Goal: Transaction & Acquisition: Purchase product/service

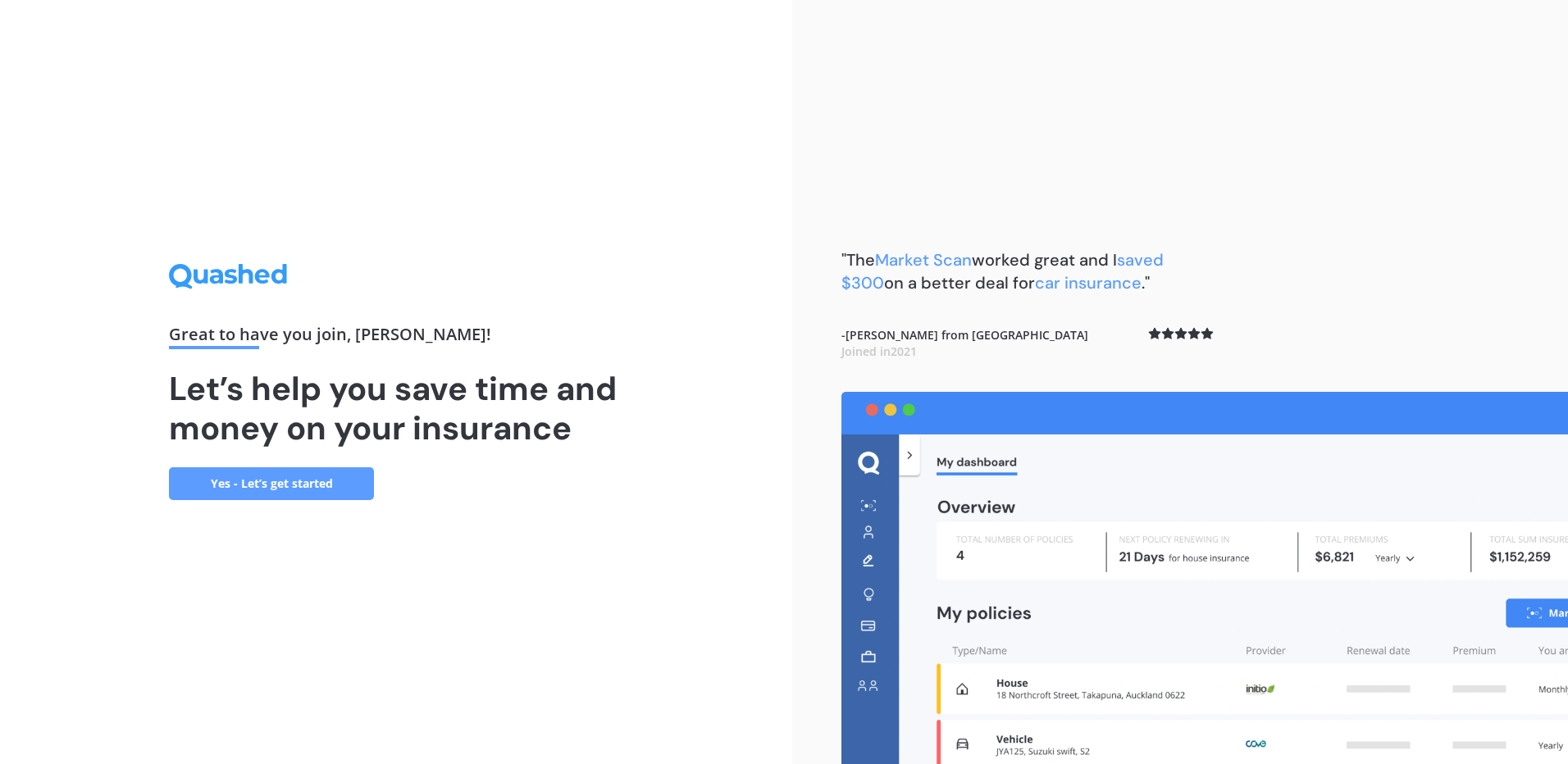
click at [268, 485] on link "Yes - Let’s get started" at bounding box center [271, 484] width 205 height 33
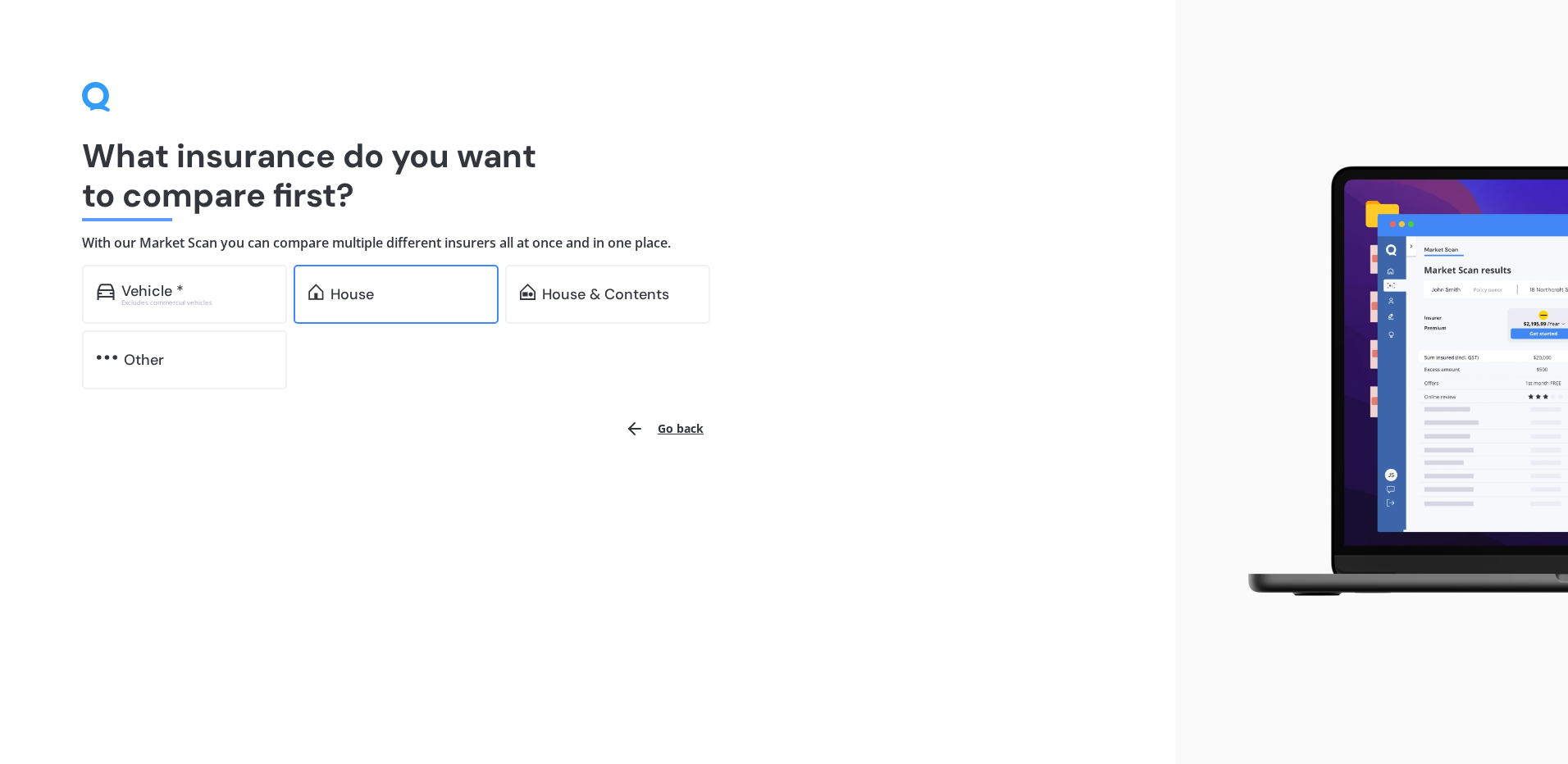
click at [360, 302] on div "House" at bounding box center [352, 294] width 44 height 17
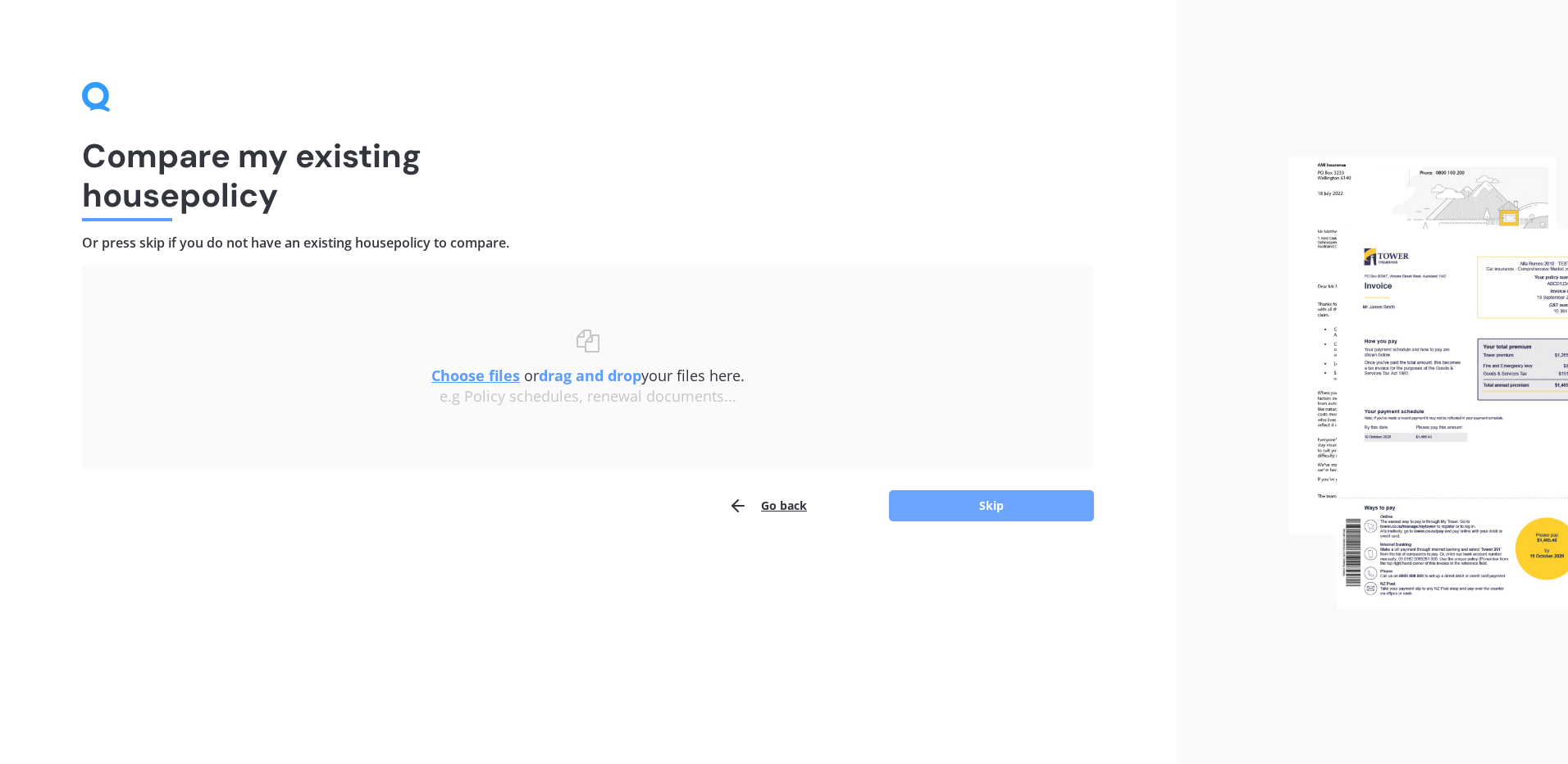
click at [1001, 506] on button "Skip" at bounding box center [991, 506] width 205 height 31
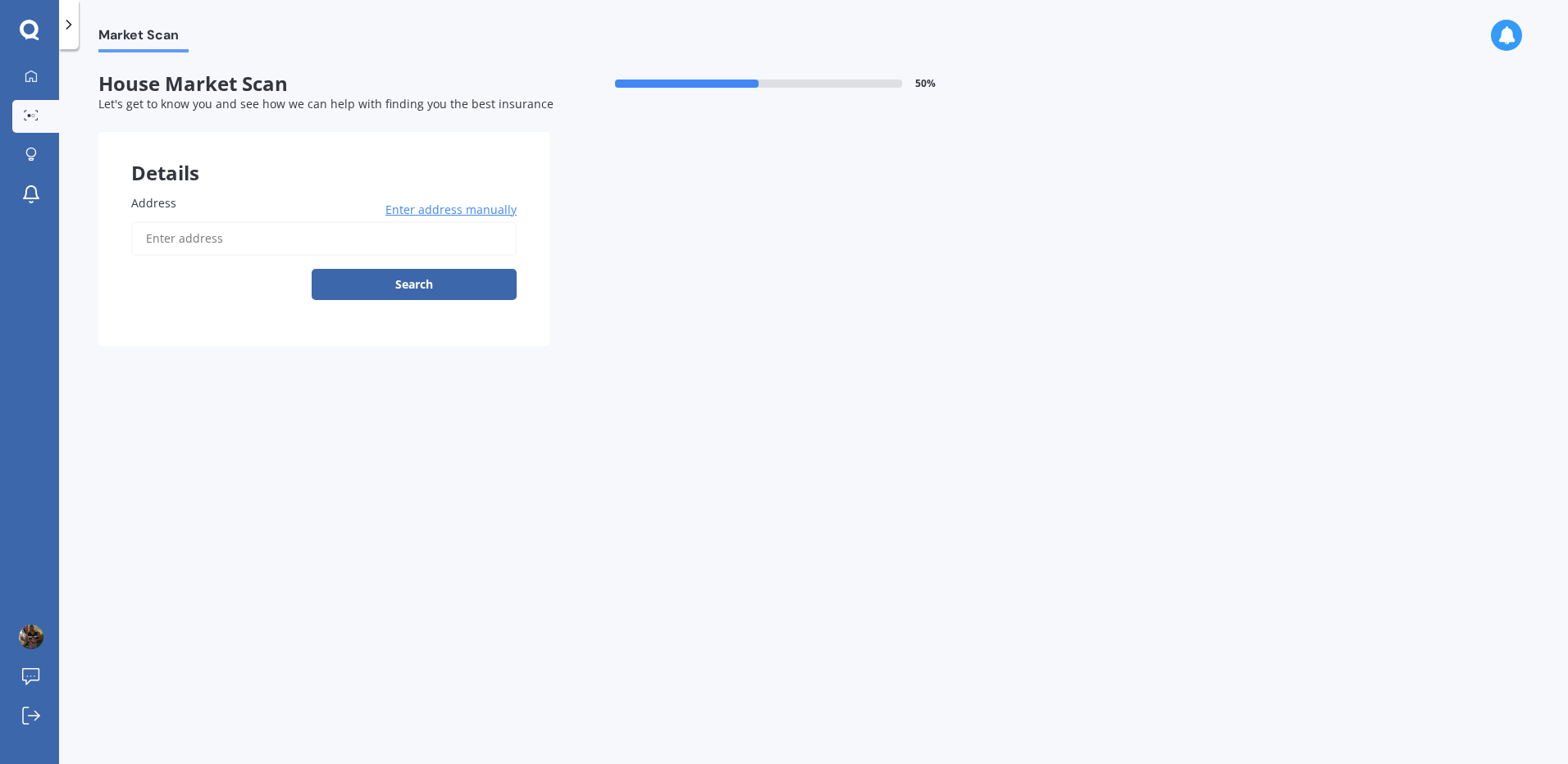
click at [191, 201] on label "Address" at bounding box center [321, 203] width 379 height 17
click at [191, 222] on input "Address" at bounding box center [324, 239] width 385 height 35
type input "[STREET_ADDRESS]"
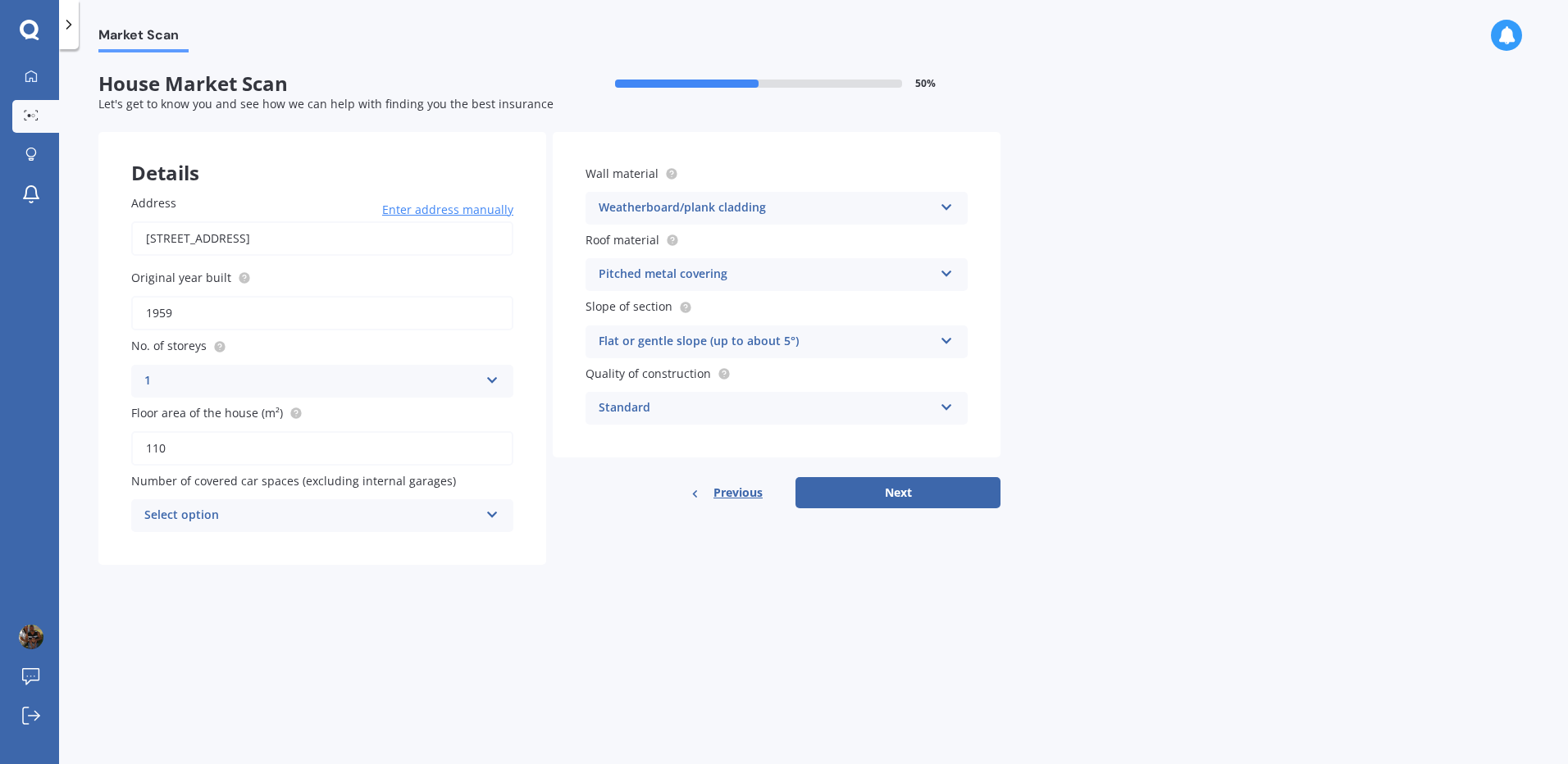
click at [489, 515] on icon at bounding box center [492, 512] width 14 height 12
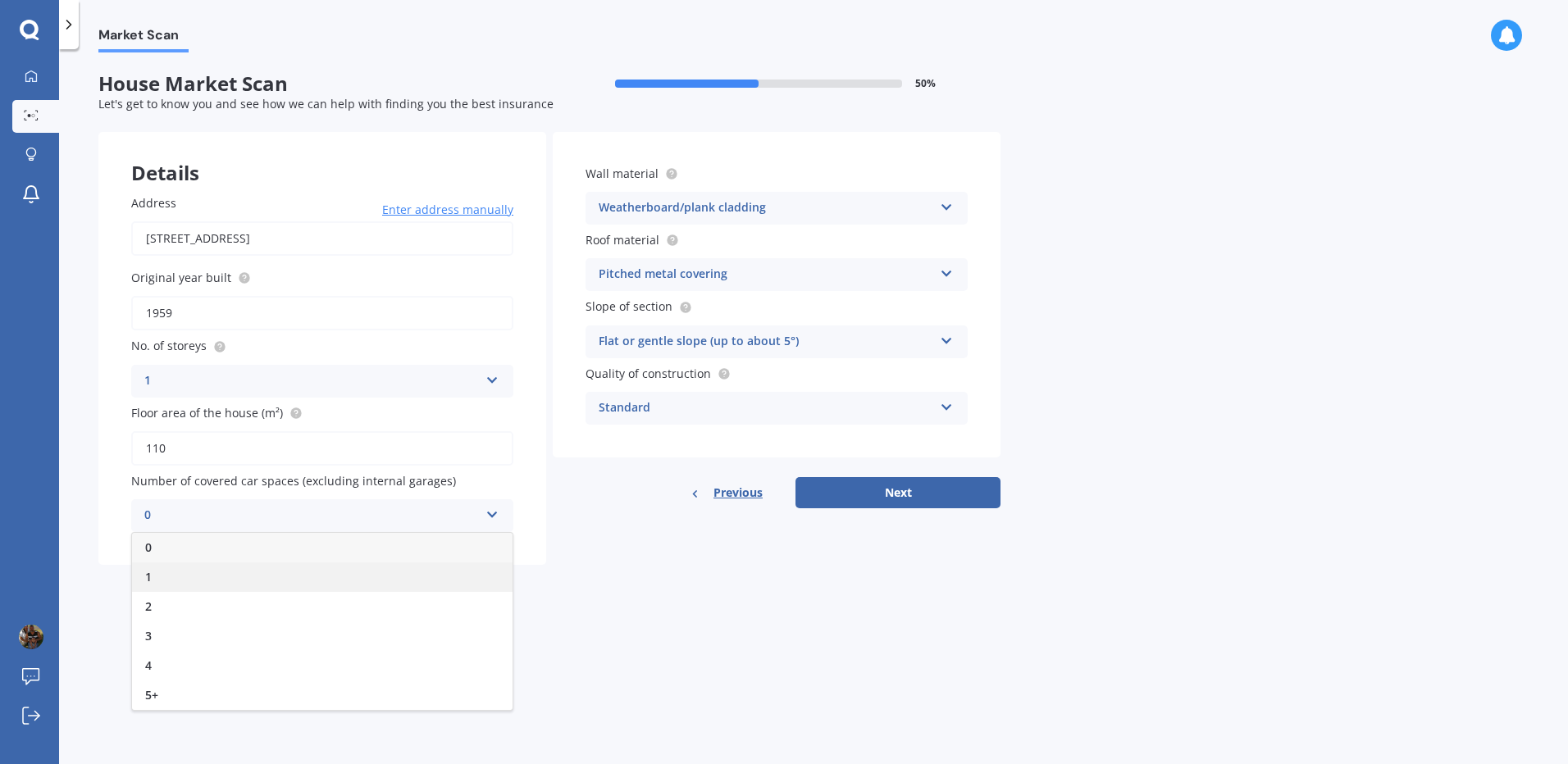
click at [167, 575] on div "1" at bounding box center [322, 577] width 380 height 30
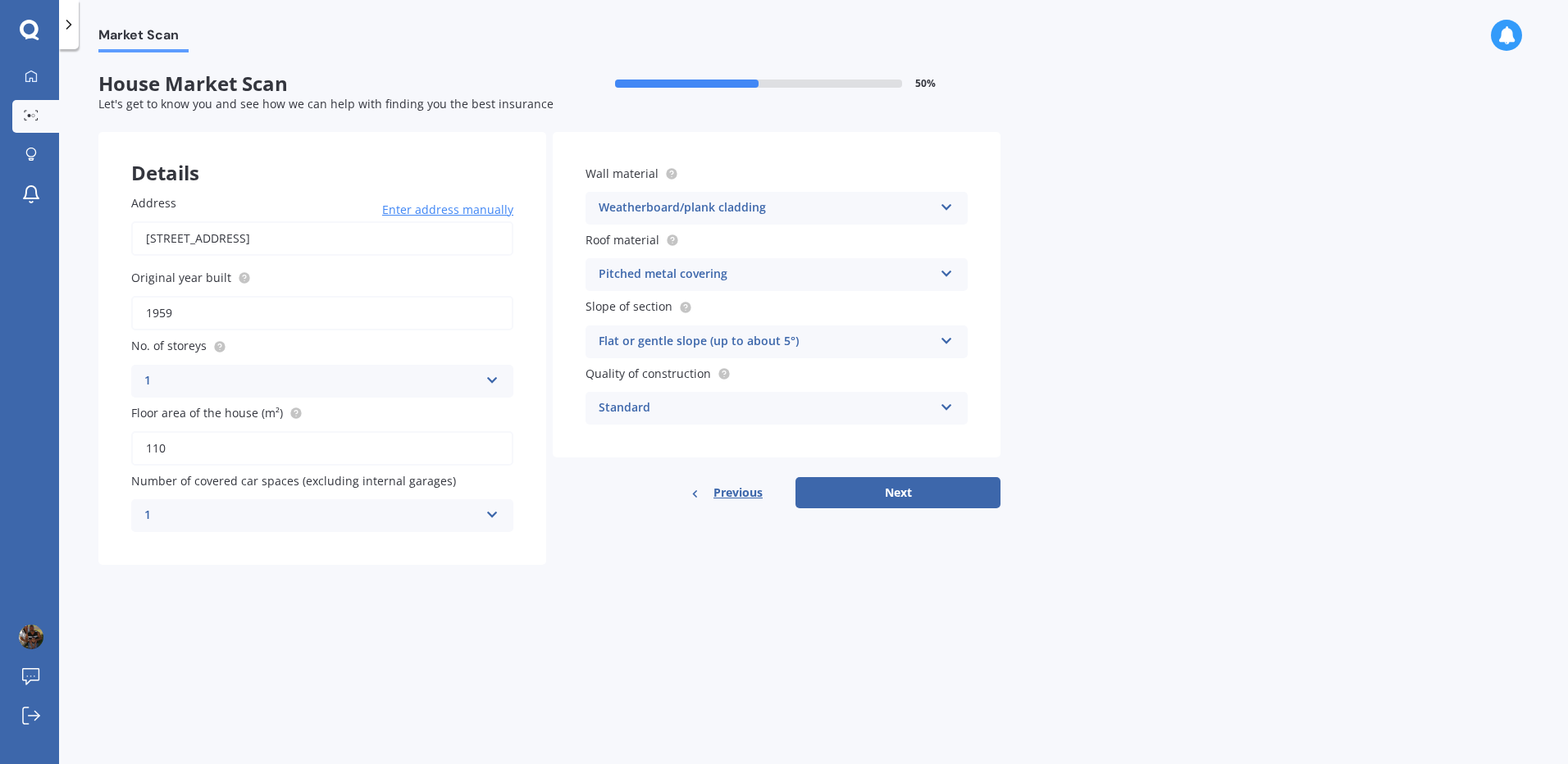
click at [944, 273] on icon at bounding box center [946, 270] width 14 height 12
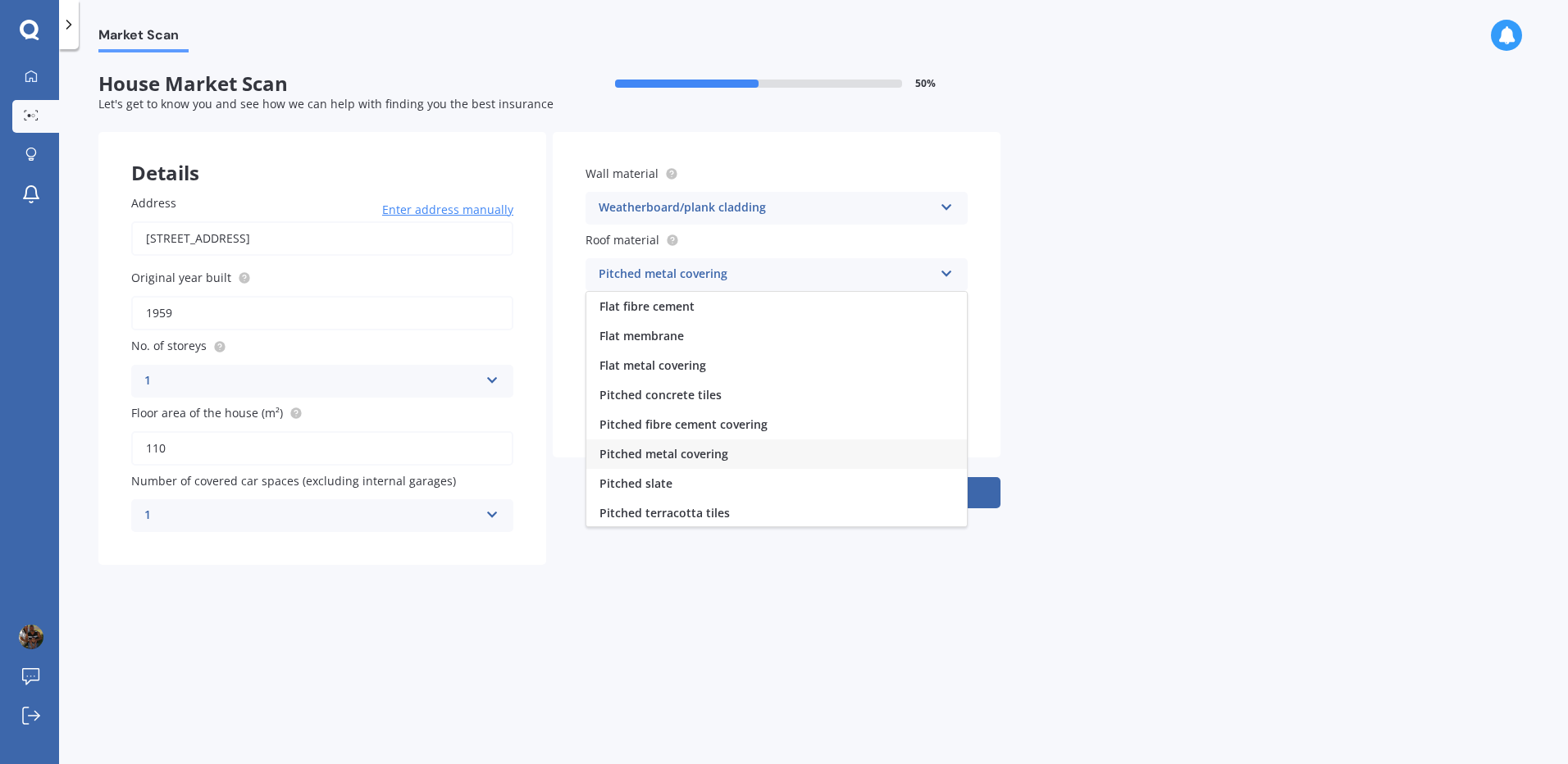
click at [808, 607] on div "Market Scan House Market Scan 50 % Let's get to know you and see how we can hel…" at bounding box center [813, 409] width 1508 height 715
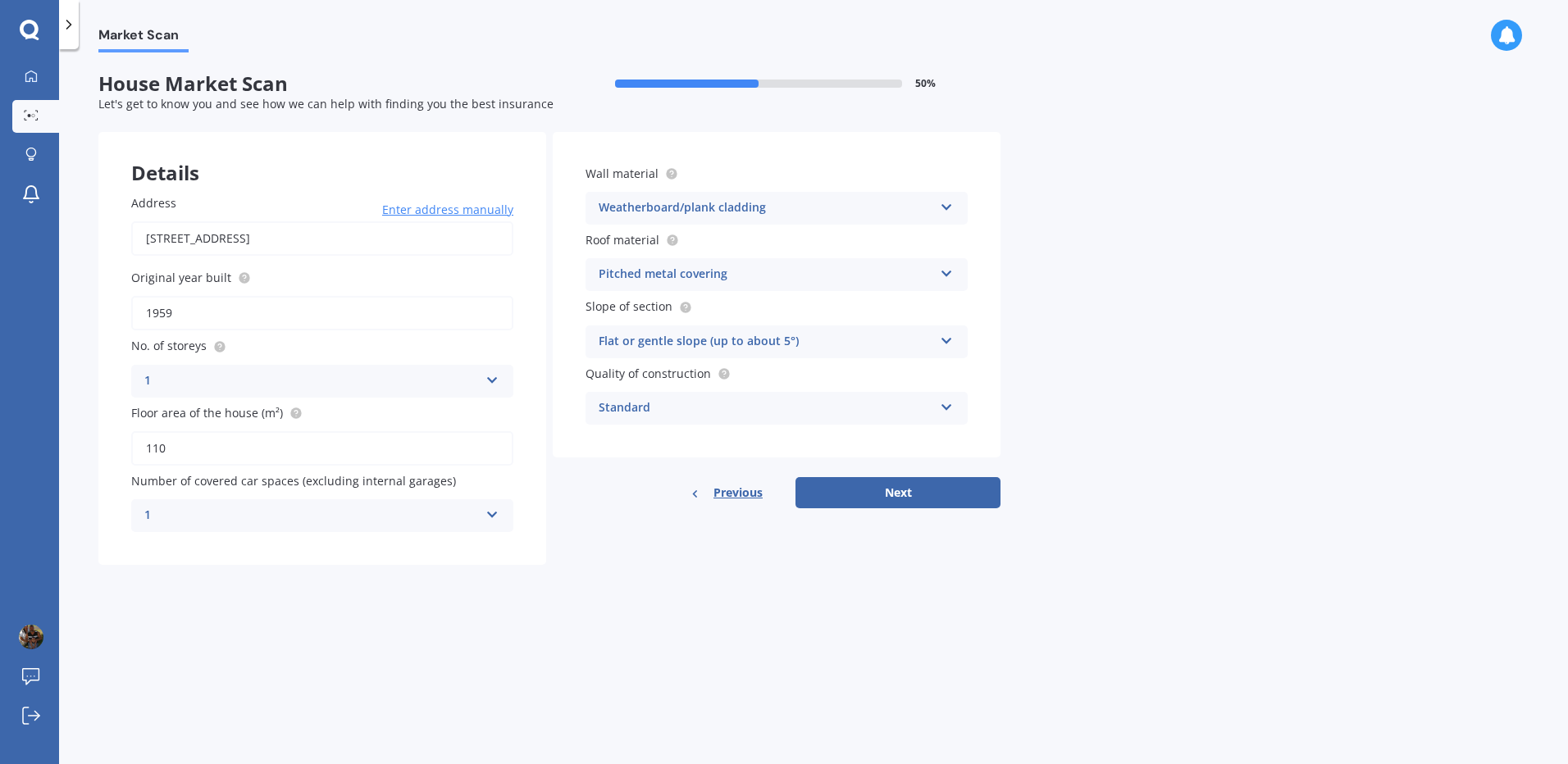
click at [947, 341] on icon at bounding box center [946, 338] width 14 height 12
click at [807, 370] on div "Flat or gentle slope (up to about 5°)" at bounding box center [776, 374] width 380 height 30
click at [946, 409] on icon at bounding box center [946, 404] width 14 height 12
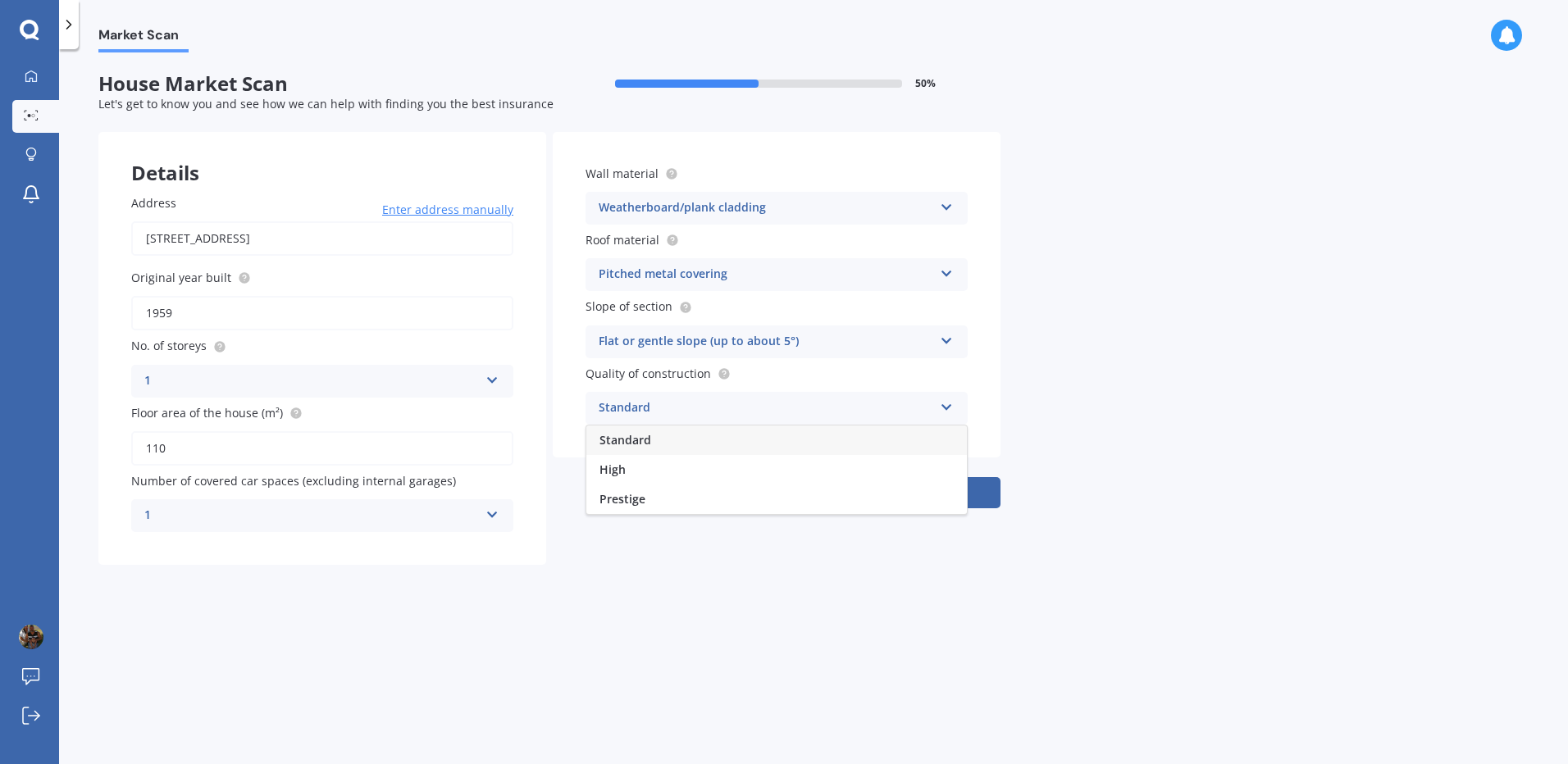
click at [946, 409] on icon at bounding box center [946, 404] width 14 height 12
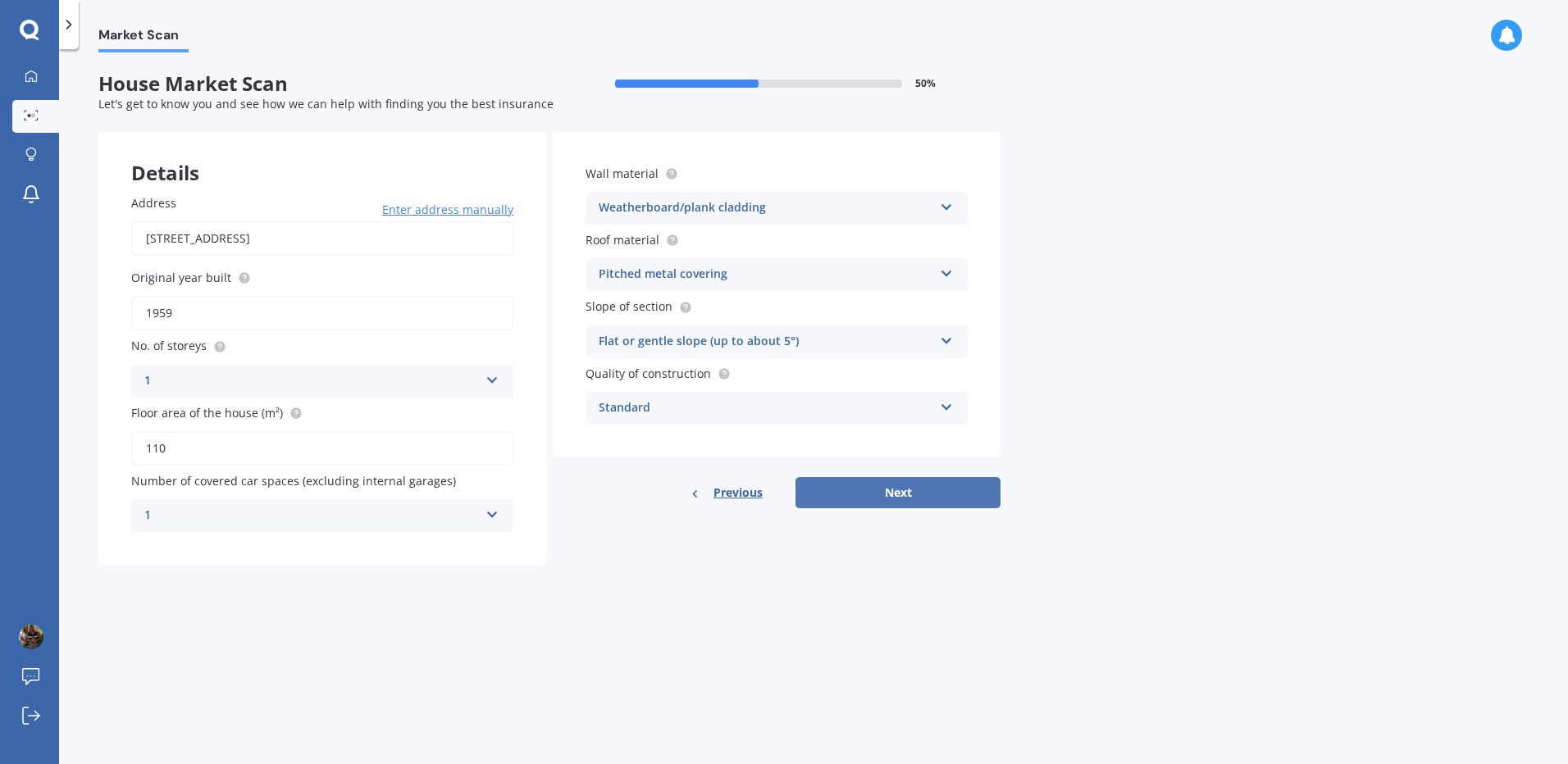
click at [894, 497] on button "Next" at bounding box center [898, 493] width 205 height 31
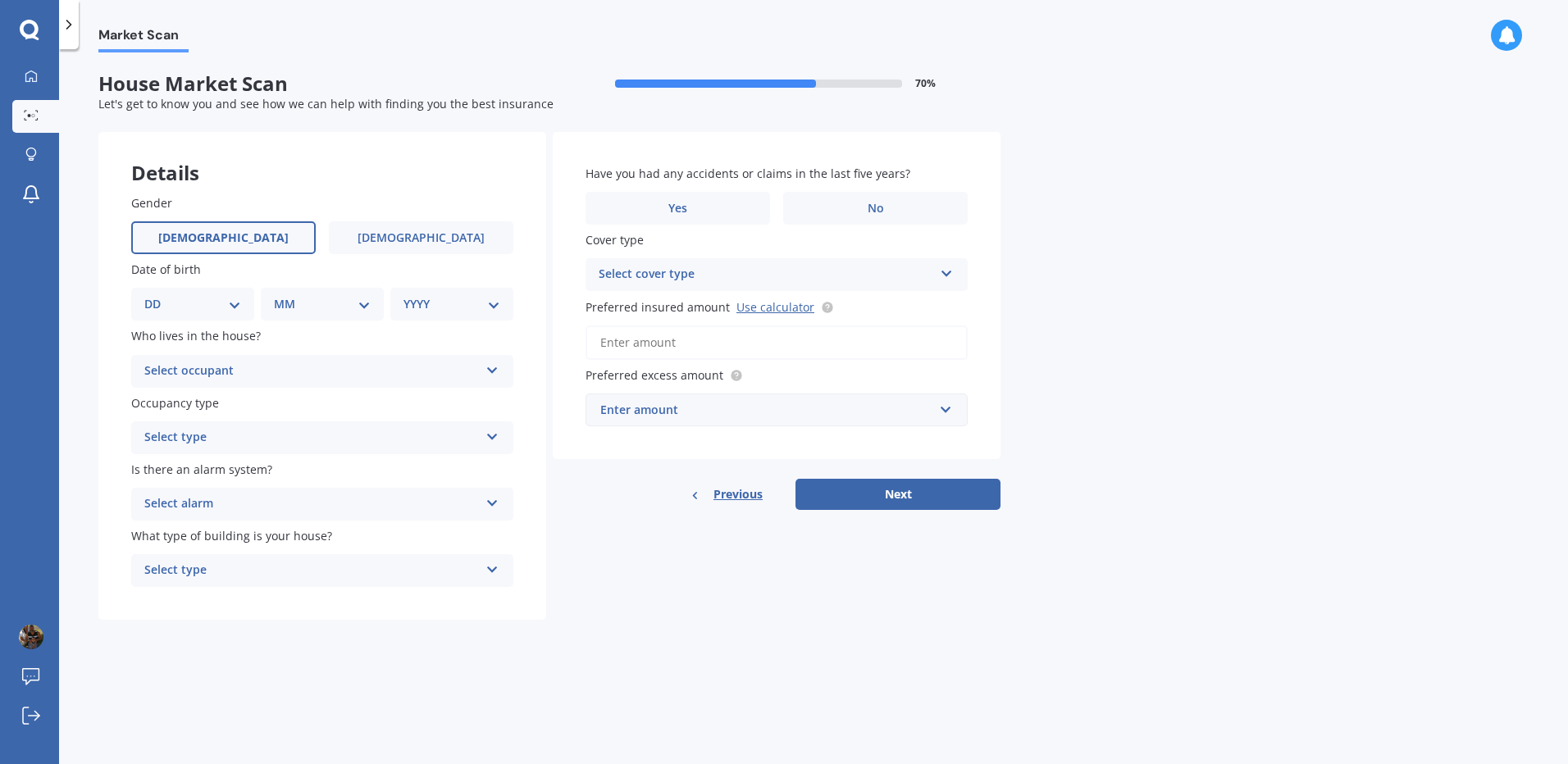
click at [238, 236] on label "[DEMOGRAPHIC_DATA]" at bounding box center [223, 238] width 184 height 33
click at [0, 0] on input "[DEMOGRAPHIC_DATA]" at bounding box center [0, 0] width 0 height 0
click at [242, 300] on div "DD 01 02 03 04 05 06 07 08 09 10 11 12 13 14 15 16 17 18 19 20 21 22 23 24 25 2…" at bounding box center [193, 304] width 123 height 33
click at [152, 298] on select "DD 01 02 03 04 05 06 07 08 09 10 11 12 13 14 15 16 17 18 19 20 21 22 23 24 25 2…" at bounding box center [193, 304] width 97 height 18
select select "05"
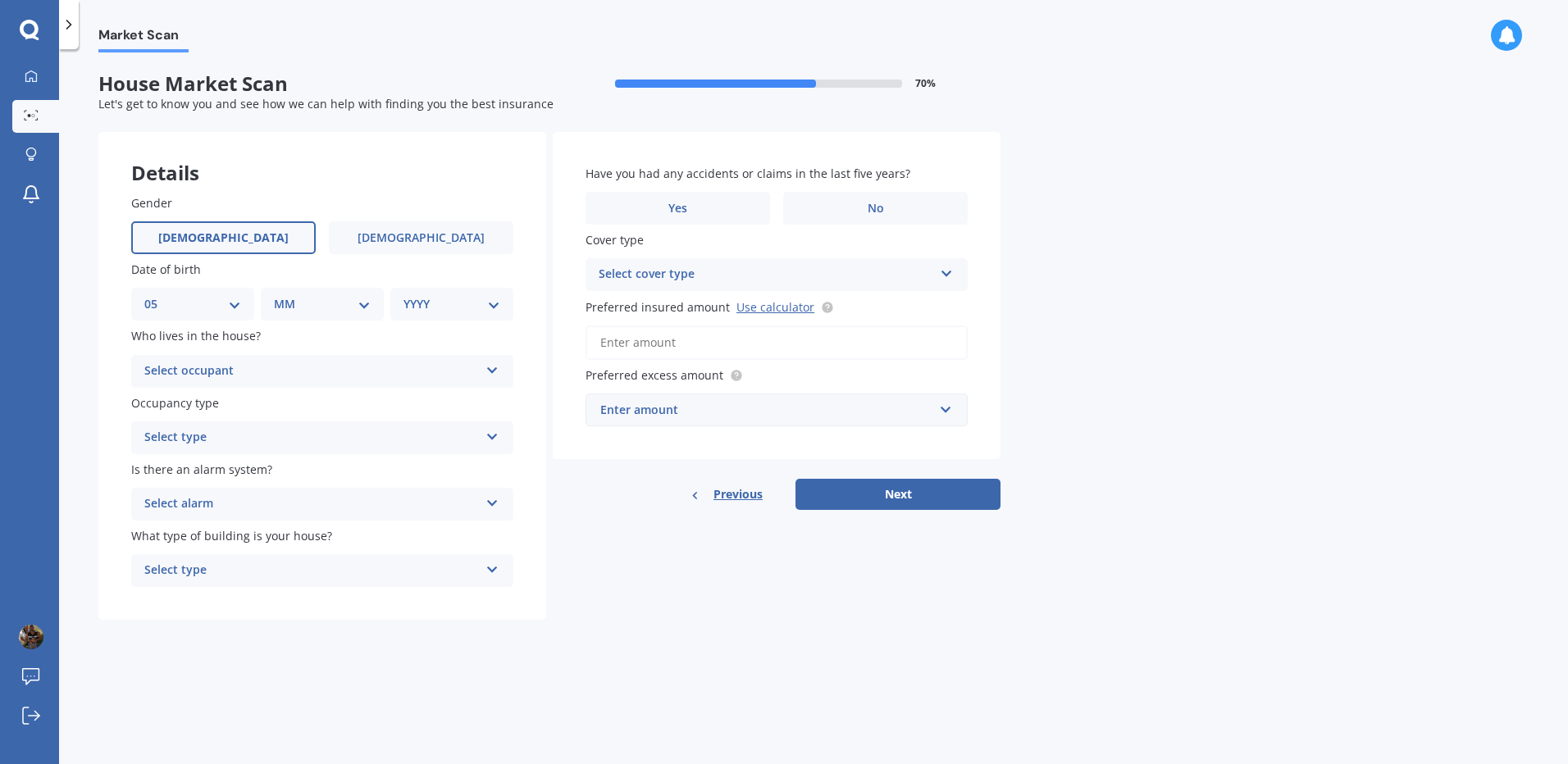
click at [157, 295] on select "DD 01 02 03 04 05 06 07 08 09 10 11 12 13 14 15 16 17 18 19 20 21 22 23 24 25 2…" at bounding box center [193, 304] width 97 height 18
click at [303, 302] on select "MM 01 02 03 04 05 06 07 08 09 10 11 12" at bounding box center [325, 304] width 90 height 18
select select "11"
click at [280, 295] on select "MM 01 02 03 04 05 06 07 08 09 10 11 12" at bounding box center [325, 304] width 90 height 18
click at [419, 299] on select "YYYY 2009 2008 2007 2006 2005 2004 2003 2002 2001 2000 1999 1998 1997 1996 1995…" at bounding box center [448, 304] width 90 height 18
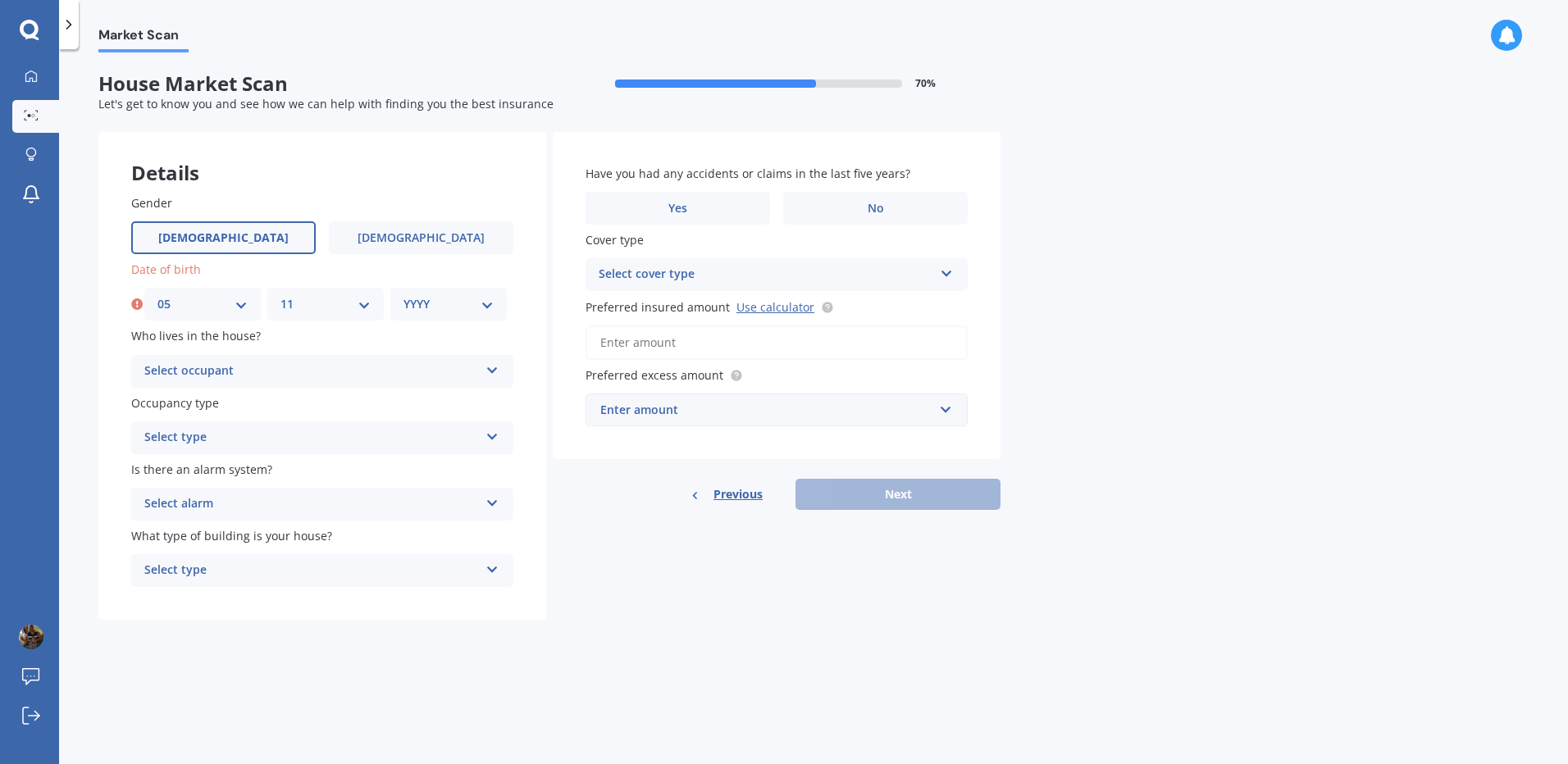
select select "1960"
click at [403, 295] on select "YYYY 2009 2008 2007 2006 2005 2004 2003 2002 2001 2000 1999 1998 1997 1996 1995…" at bounding box center [448, 304] width 90 height 18
click at [489, 370] on icon at bounding box center [492, 367] width 14 height 12
click at [156, 403] on span "Owner" at bounding box center [164, 403] width 37 height 16
click at [491, 437] on icon at bounding box center [492, 434] width 14 height 12
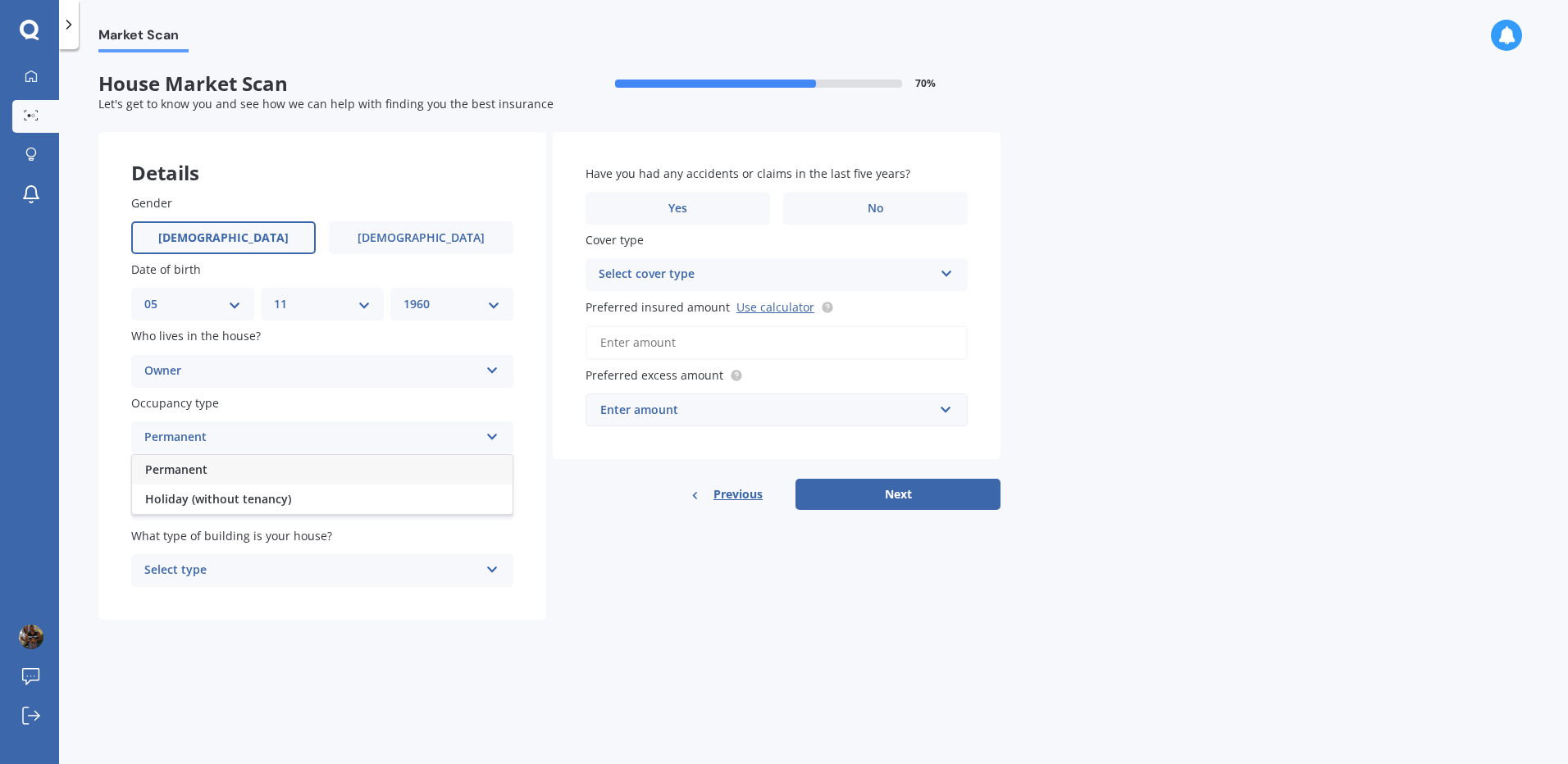
click at [172, 468] on span "Permanent" at bounding box center [176, 469] width 62 height 16
click at [489, 502] on icon at bounding box center [492, 500] width 14 height 12
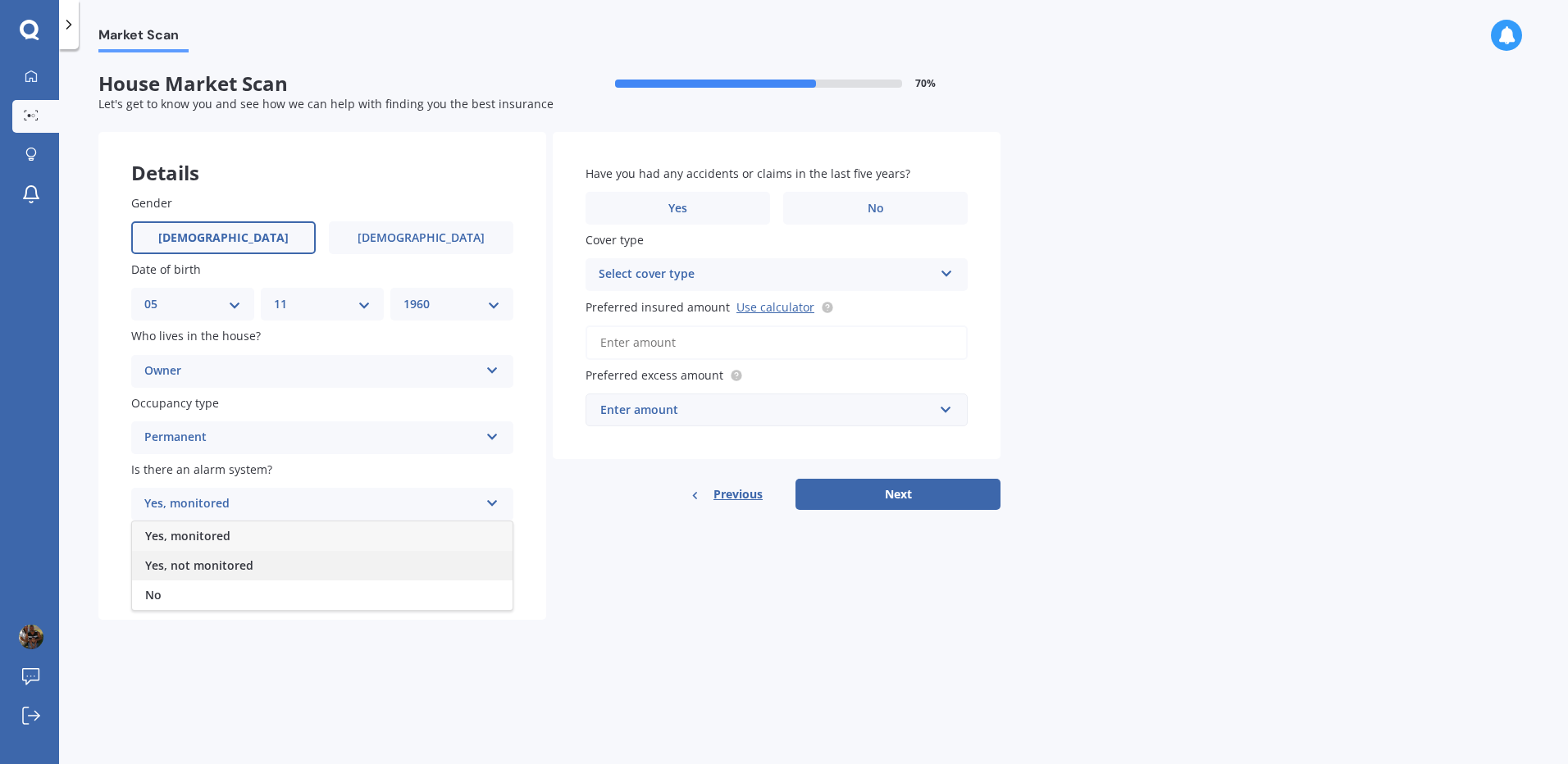
click at [240, 569] on span "Yes, not monitored" at bounding box center [199, 566] width 108 height 16
click at [490, 569] on icon at bounding box center [492, 566] width 14 height 12
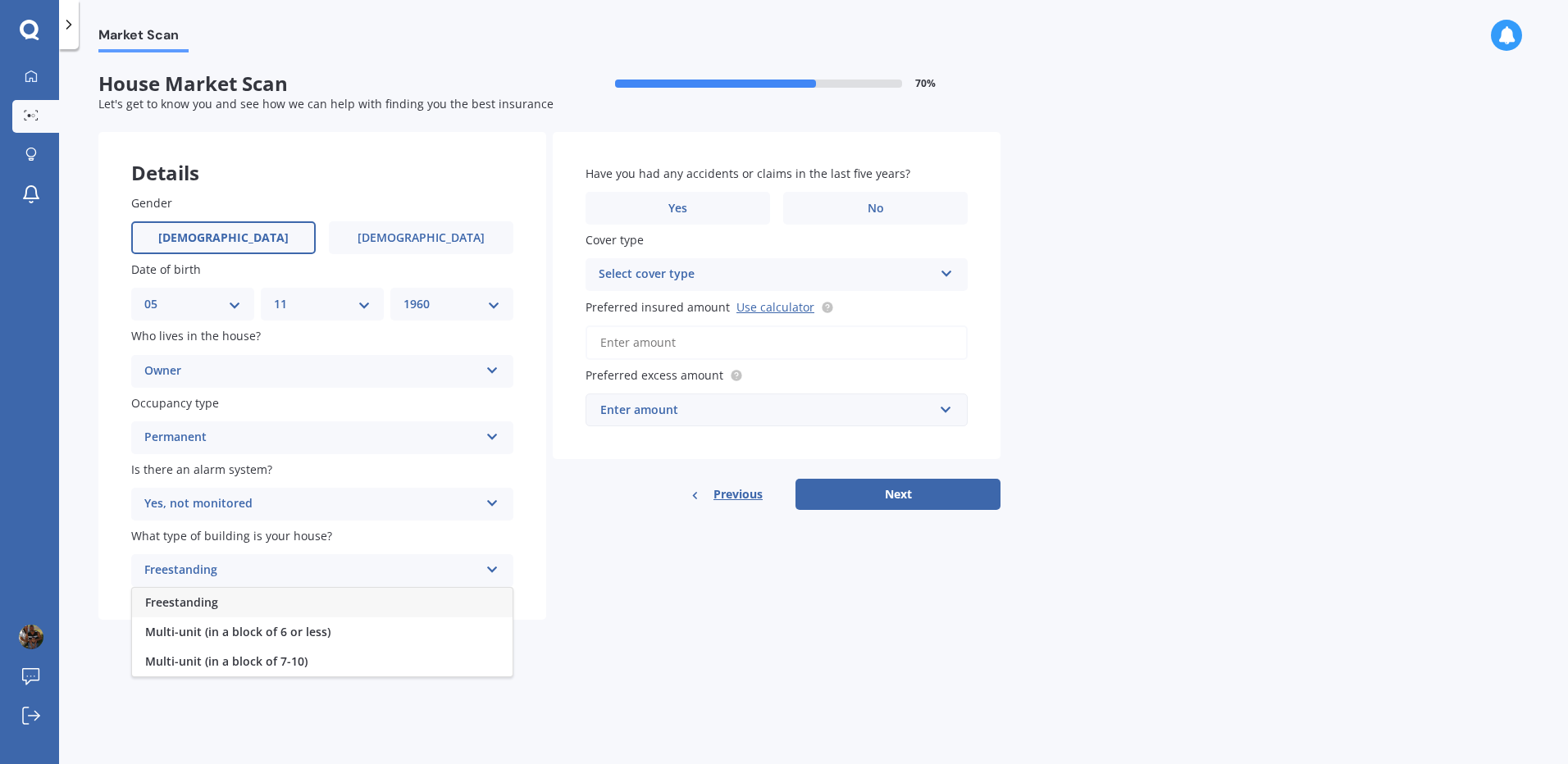
click at [191, 609] on span "Freestanding" at bounding box center [182, 602] width 73 height 16
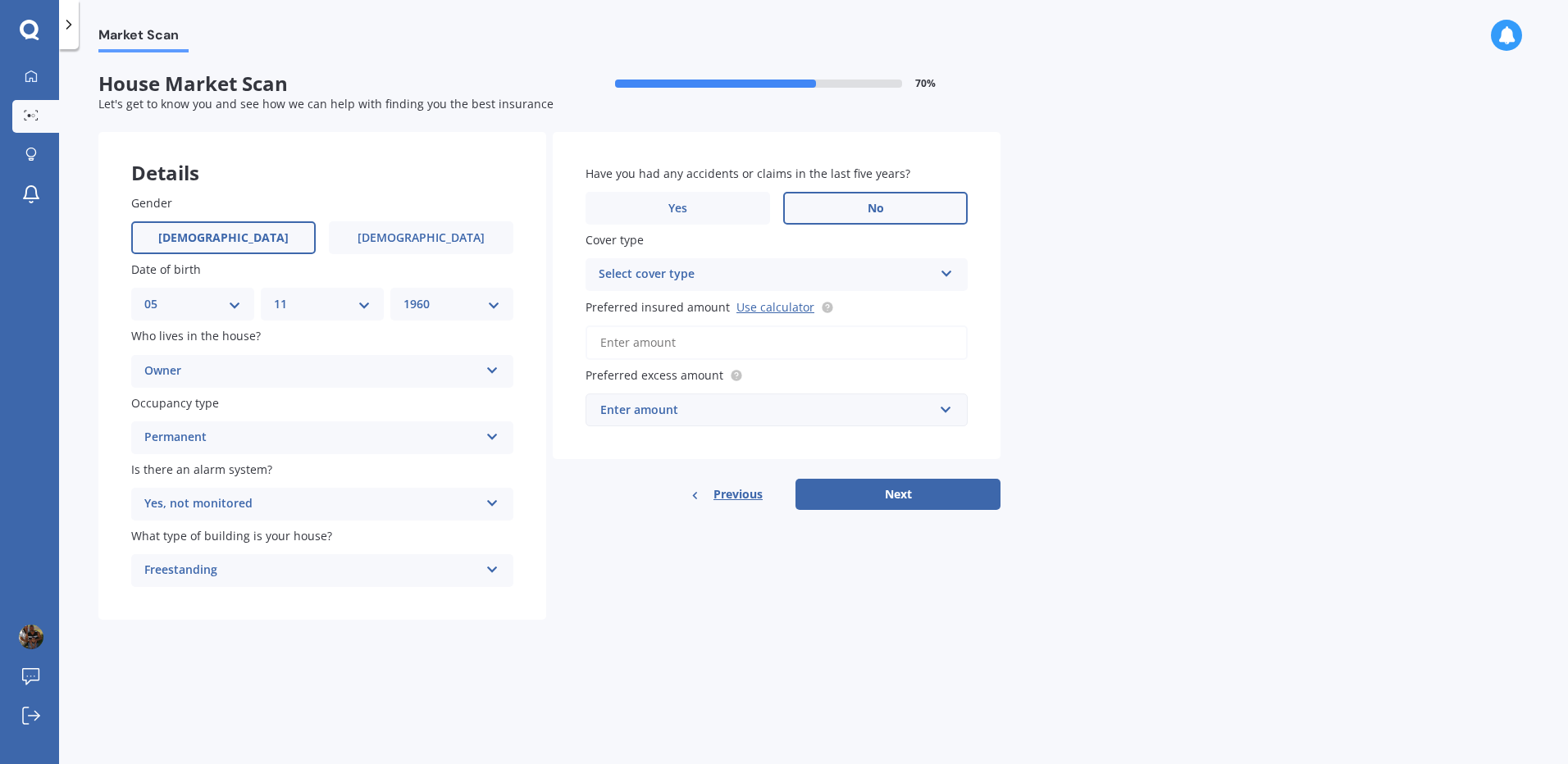
click at [856, 212] on label "No" at bounding box center [875, 208] width 184 height 33
click at [0, 0] on input "No" at bounding box center [0, 0] width 0 height 0
click at [951, 274] on icon at bounding box center [946, 270] width 14 height 12
click at [618, 303] on span "High" at bounding box center [612, 306] width 26 height 16
click at [611, 341] on input "Preferred insured amount Use calculator" at bounding box center [776, 343] width 382 height 35
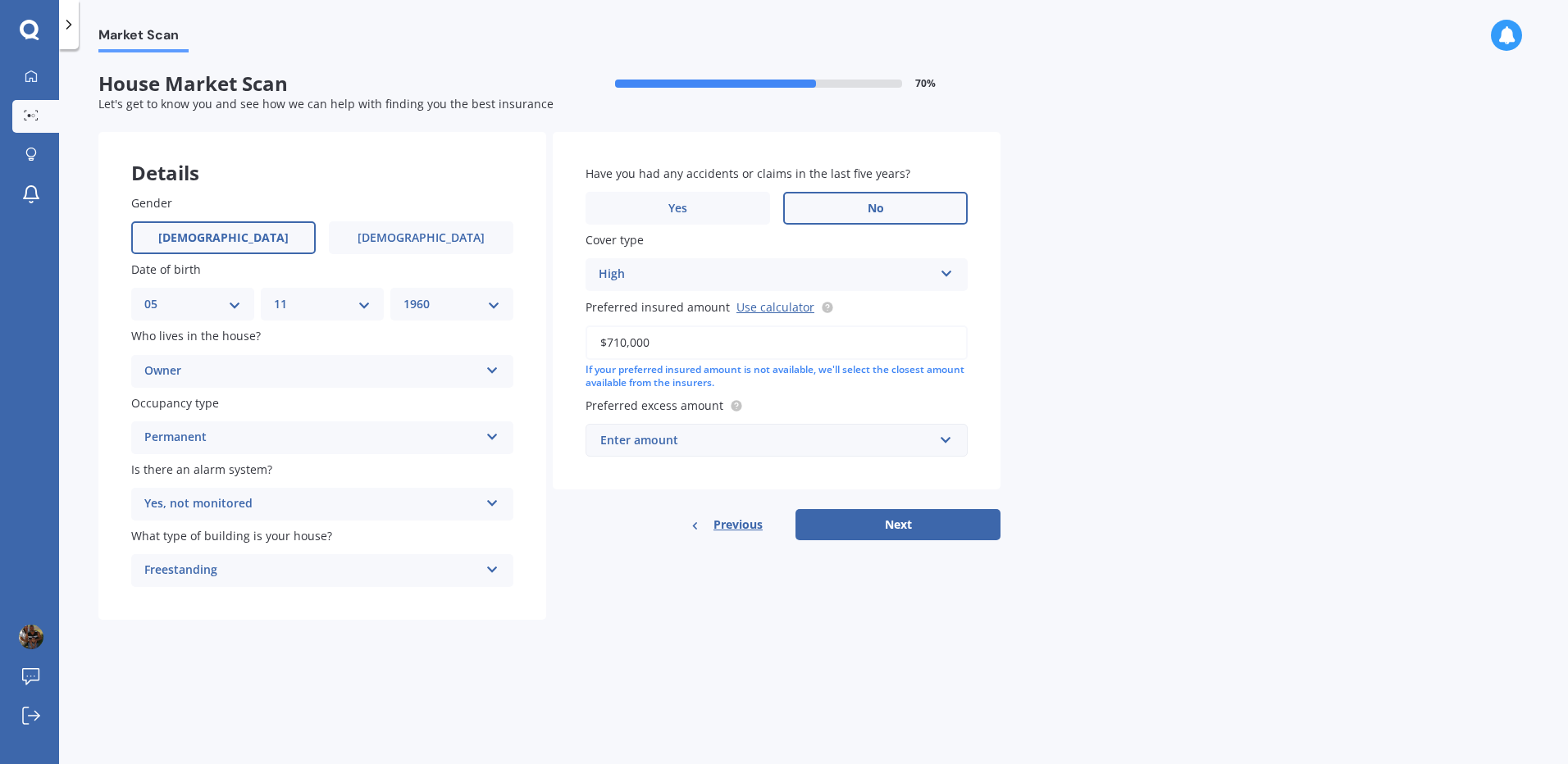
type input "$710,000"
click at [944, 437] on input "text" at bounding box center [770, 441] width 367 height 31
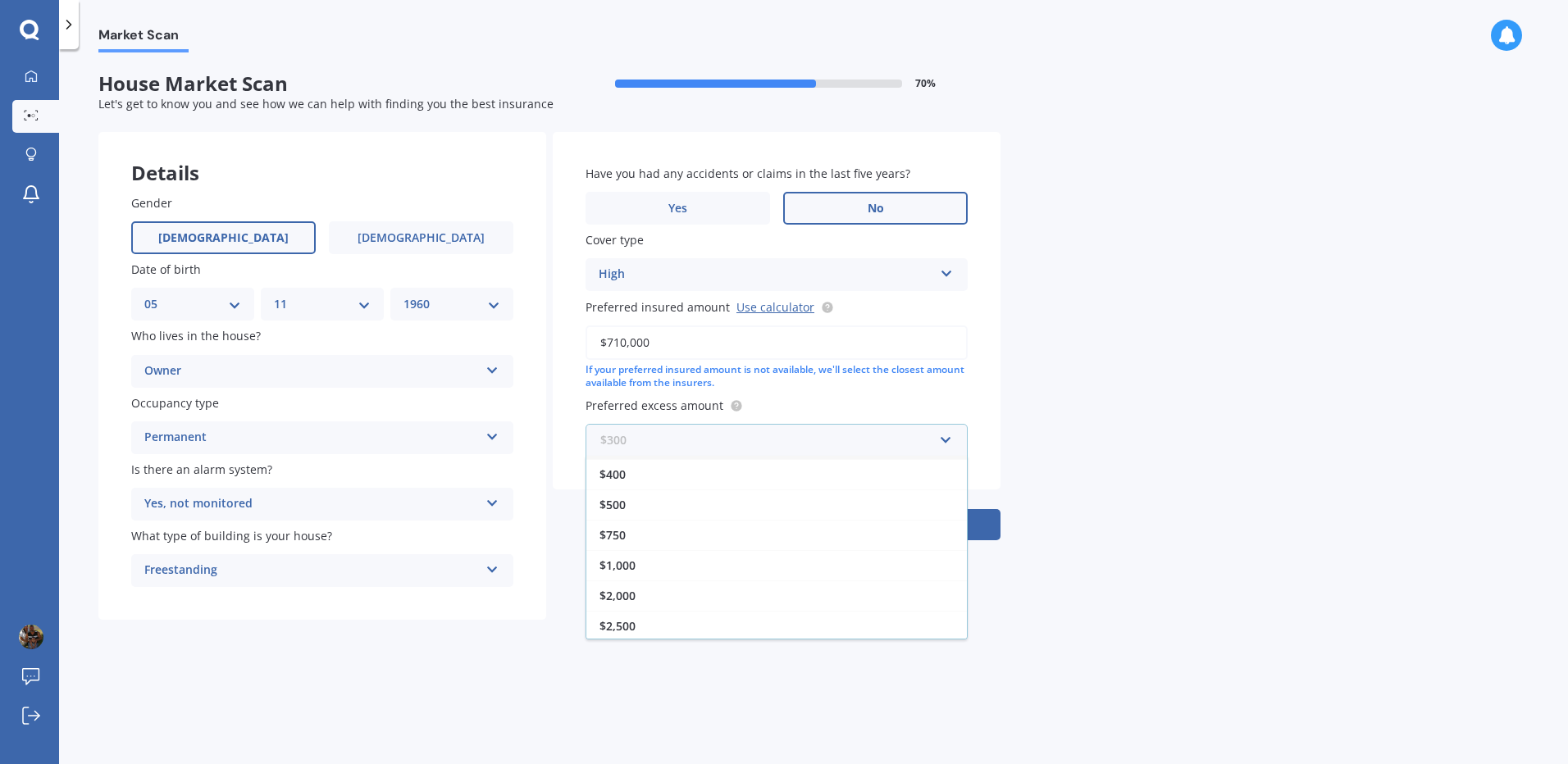
scroll to position [30, 0]
click at [614, 597] on span "$2,000" at bounding box center [617, 593] width 36 height 16
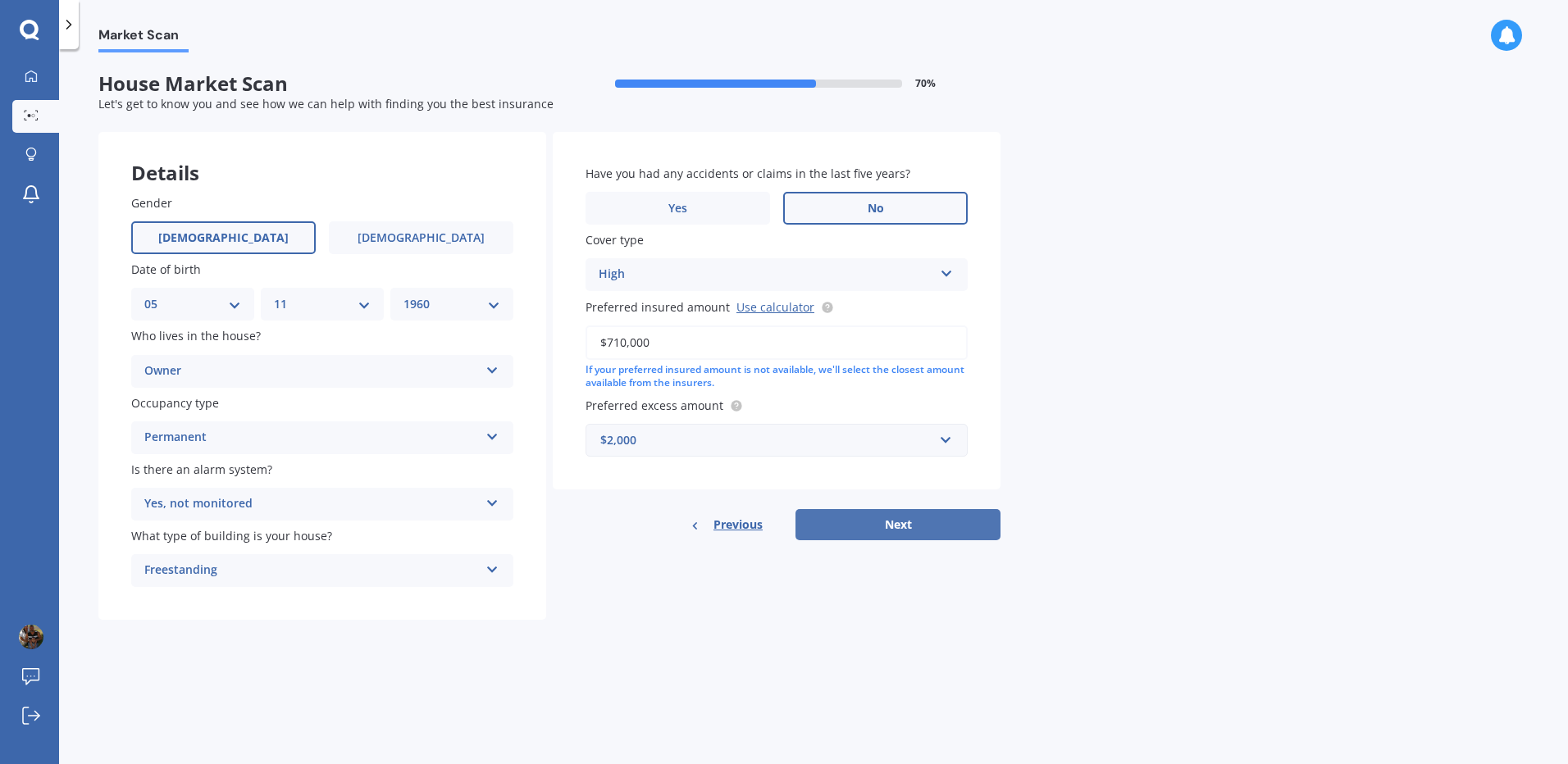
click at [903, 523] on button "Next" at bounding box center [898, 525] width 205 height 31
select select "05"
select select "11"
select select "1960"
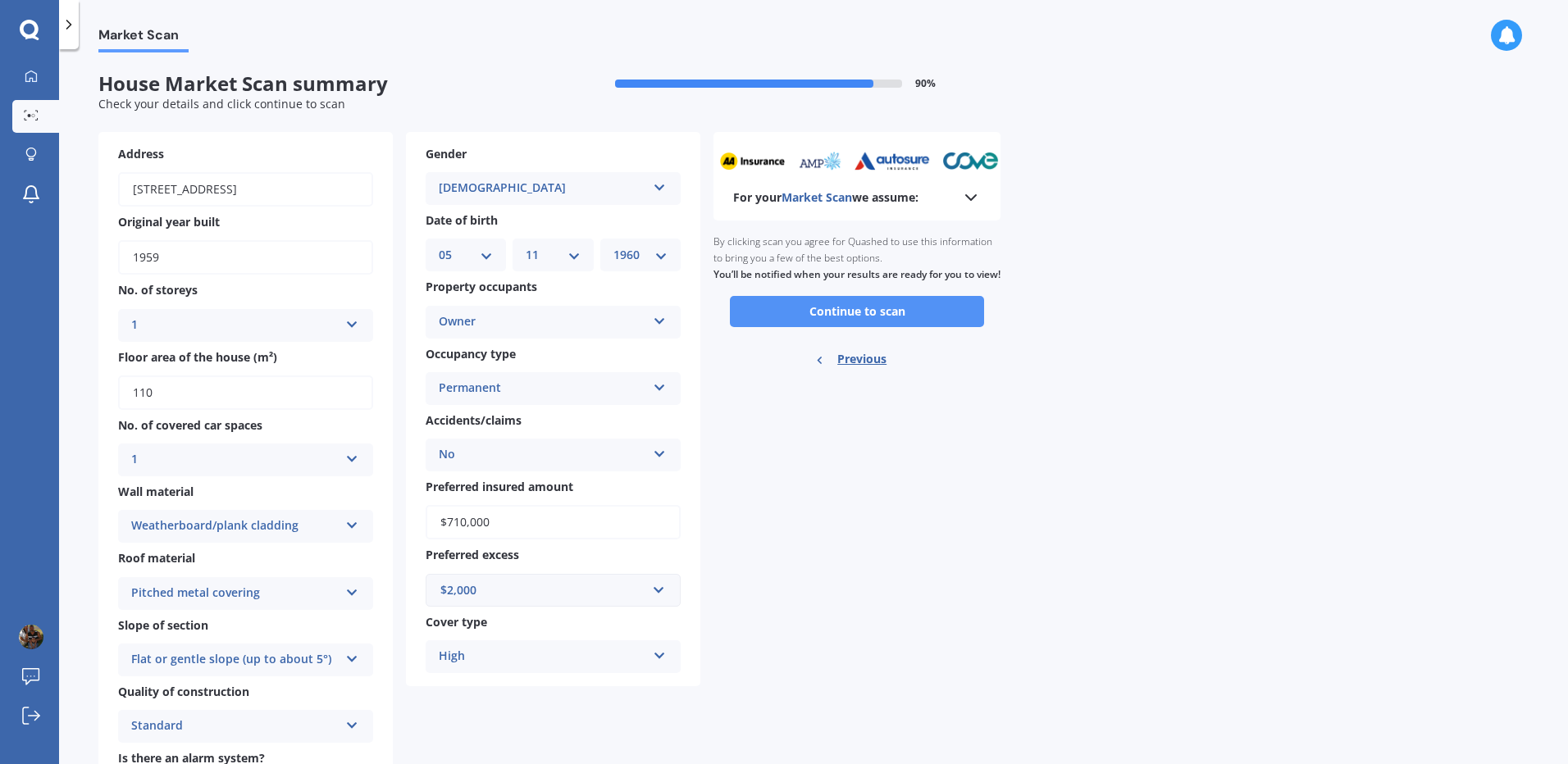
click at [842, 325] on button "Continue to scan" at bounding box center [856, 312] width 254 height 31
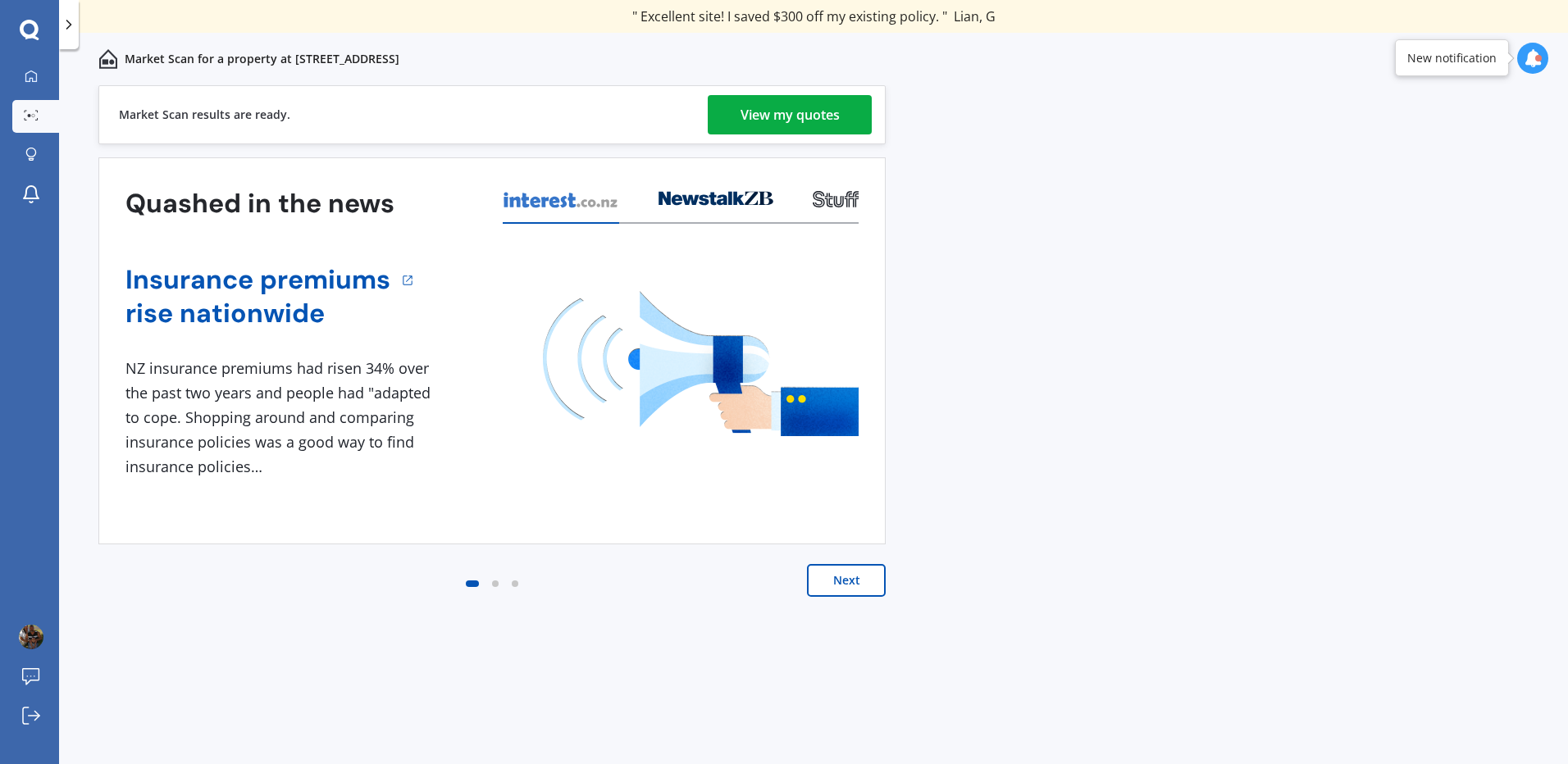
click at [782, 122] on div "View my quotes" at bounding box center [790, 115] width 99 height 40
